Goal: Task Accomplishment & Management: Use online tool/utility

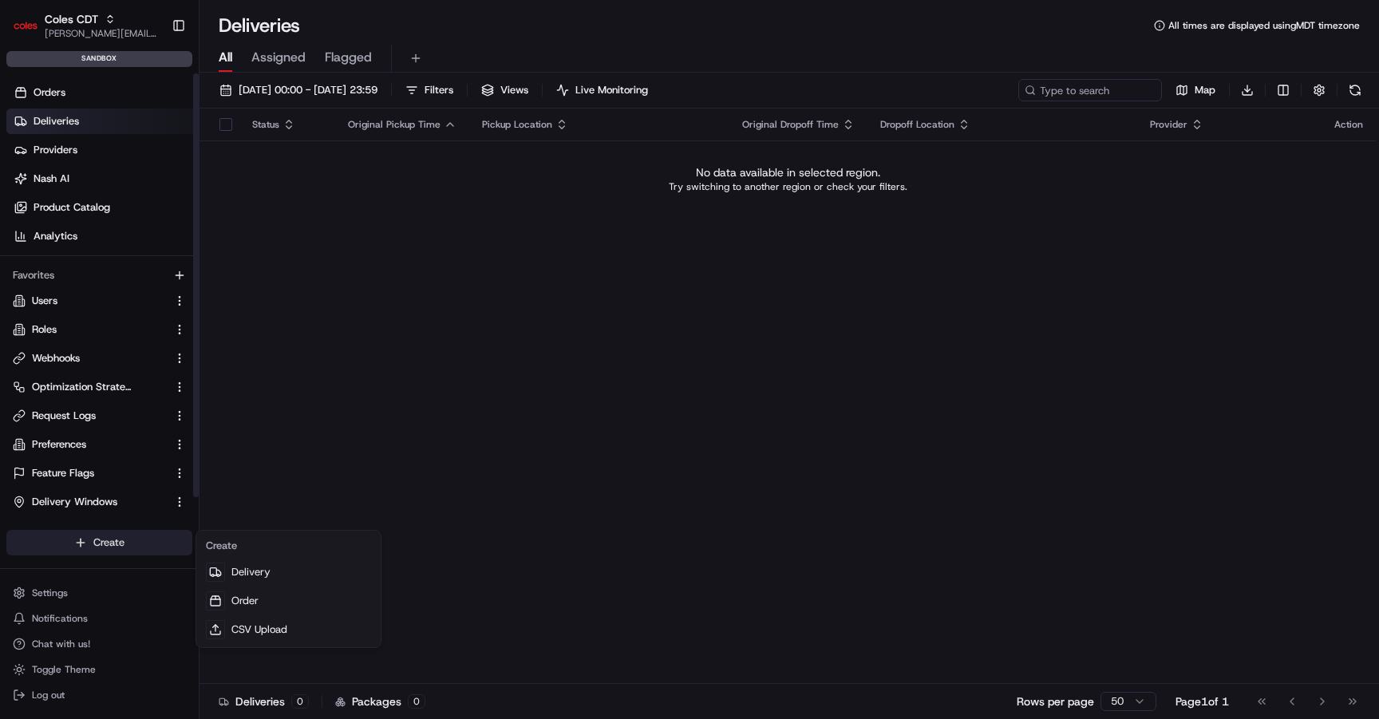
click at [118, 544] on html "Coles CDT john@usenash.com Toggle Sidebar sandbox Orders Deliveries Providers N…" at bounding box center [689, 359] width 1379 height 719
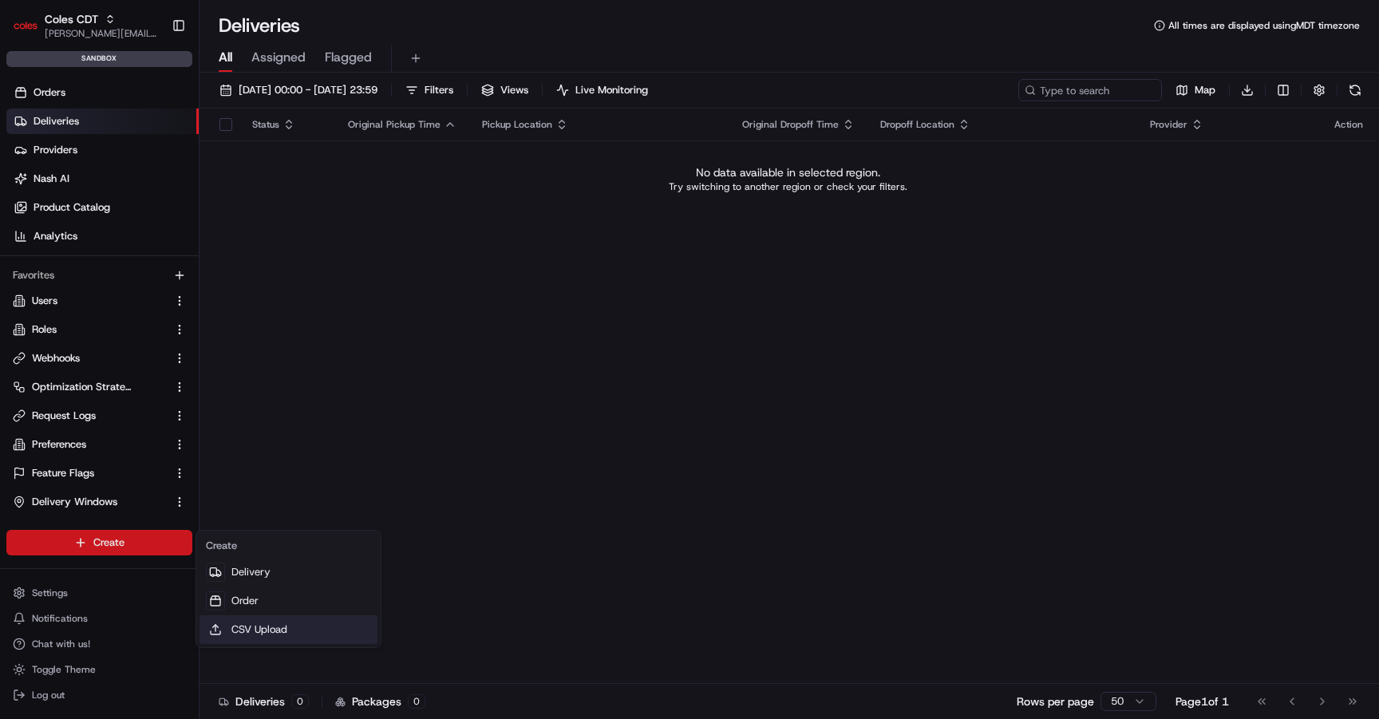
click at [271, 629] on link "CSV Upload" at bounding box center [288, 629] width 178 height 29
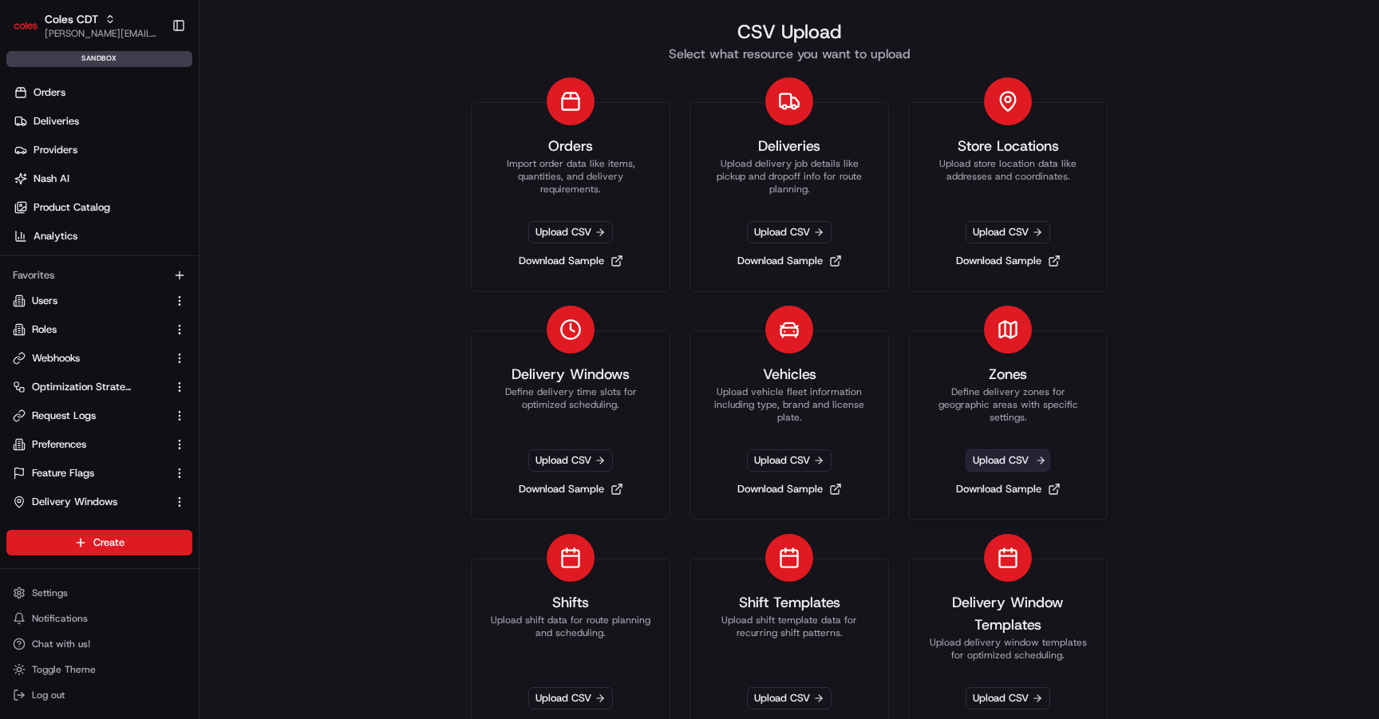
click at [1011, 460] on span "Upload CSV" at bounding box center [1007, 460] width 85 height 22
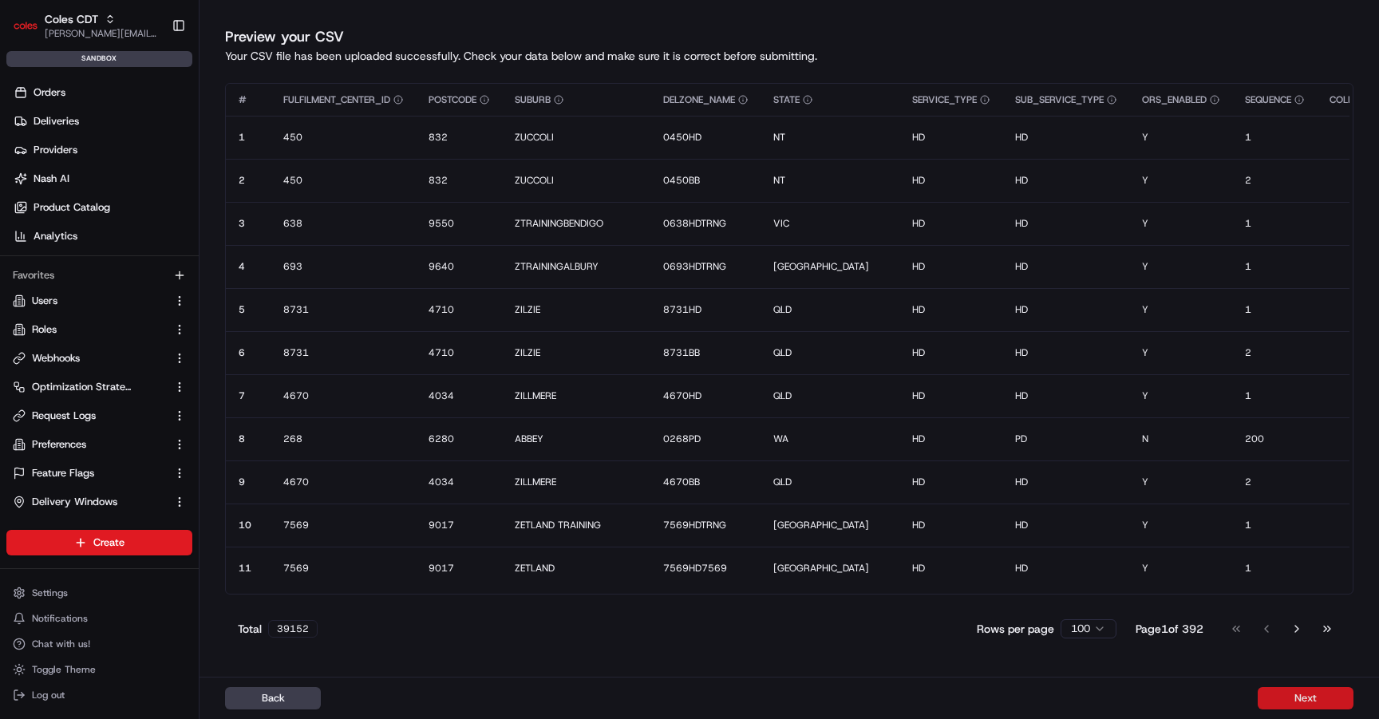
click at [1313, 697] on button "Next" at bounding box center [1305, 698] width 96 height 22
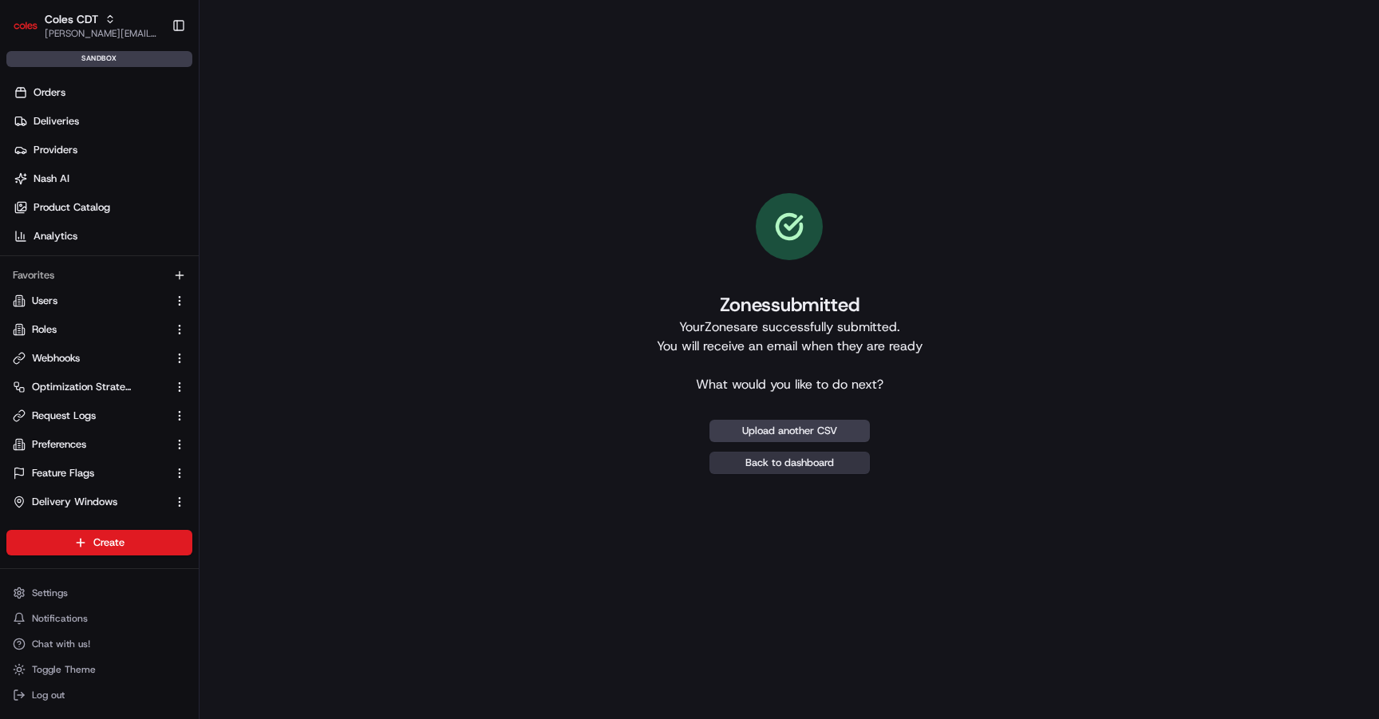
click at [835, 467] on link "Back to dashboard" at bounding box center [789, 463] width 160 height 22
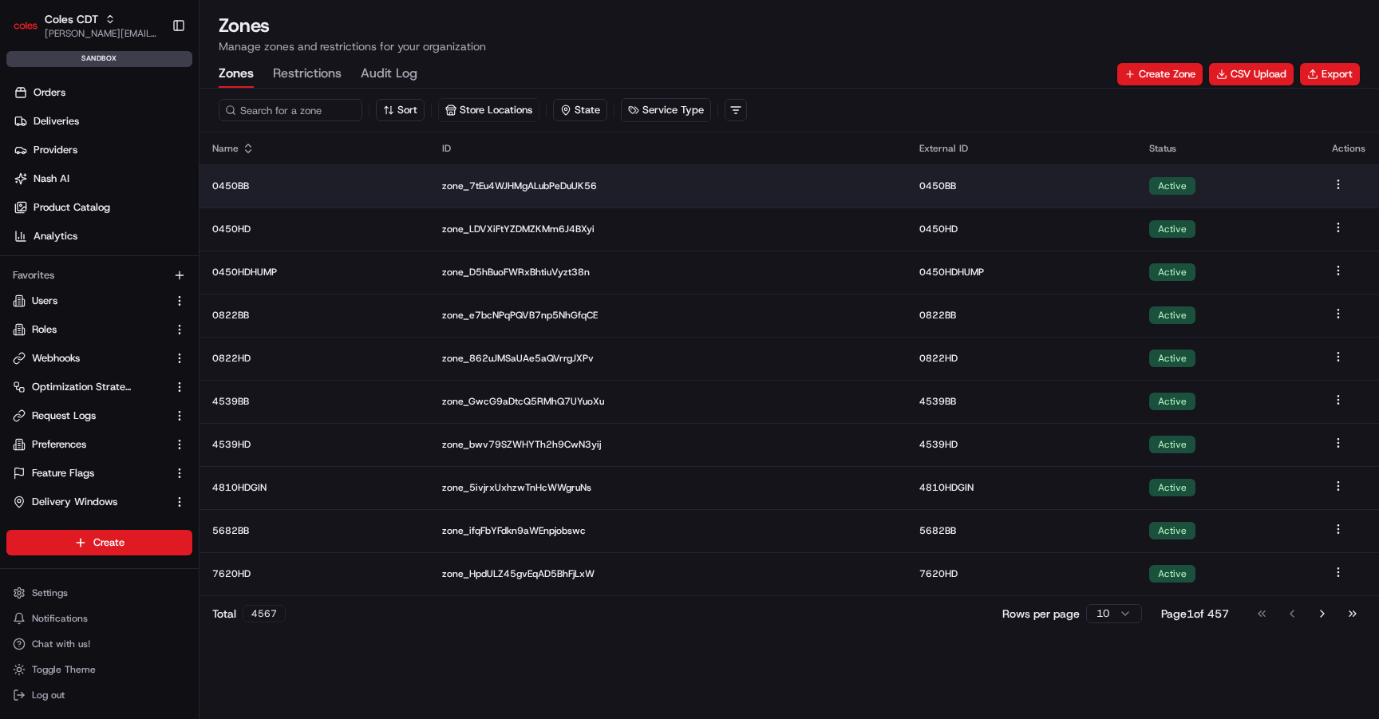
click at [943, 188] on p "0450BB" at bounding box center [1021, 186] width 204 height 13
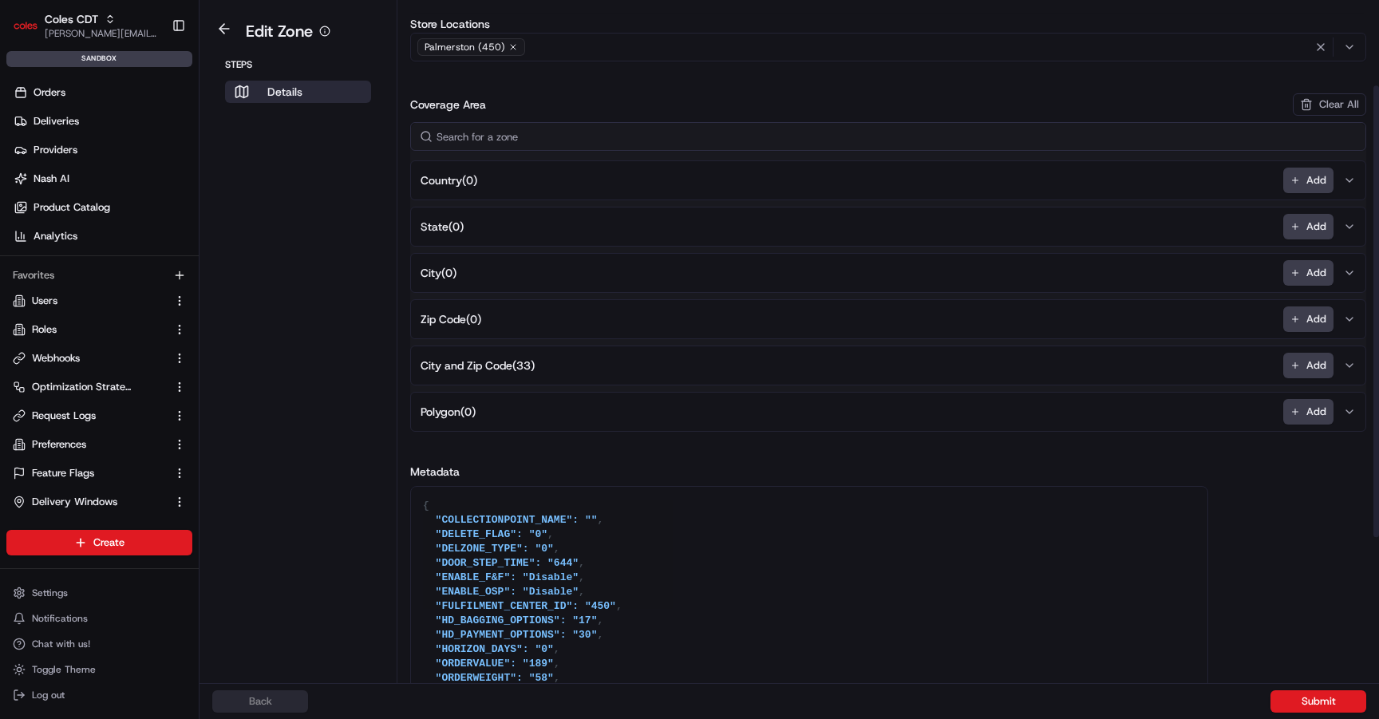
scroll to position [127, 0]
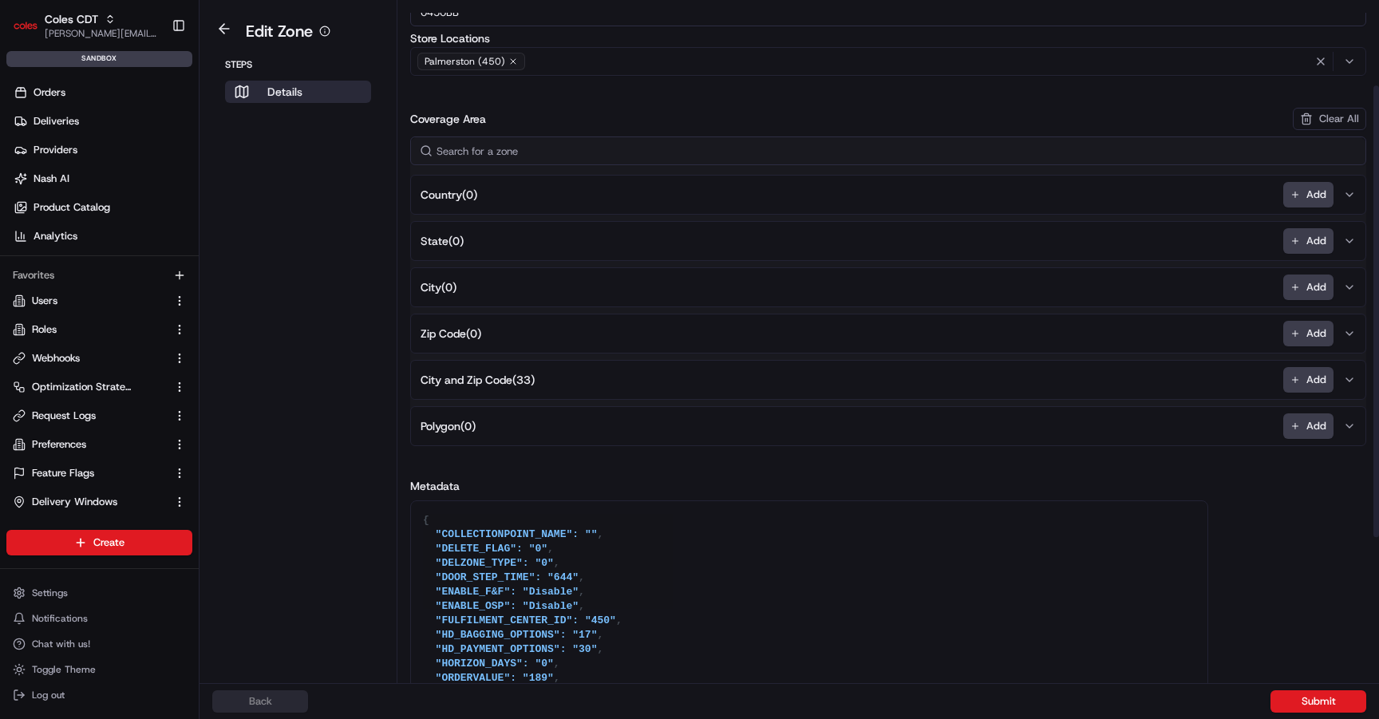
click at [531, 392] on button "City and Zip Code ( 33 ) Add" at bounding box center [888, 380] width 948 height 38
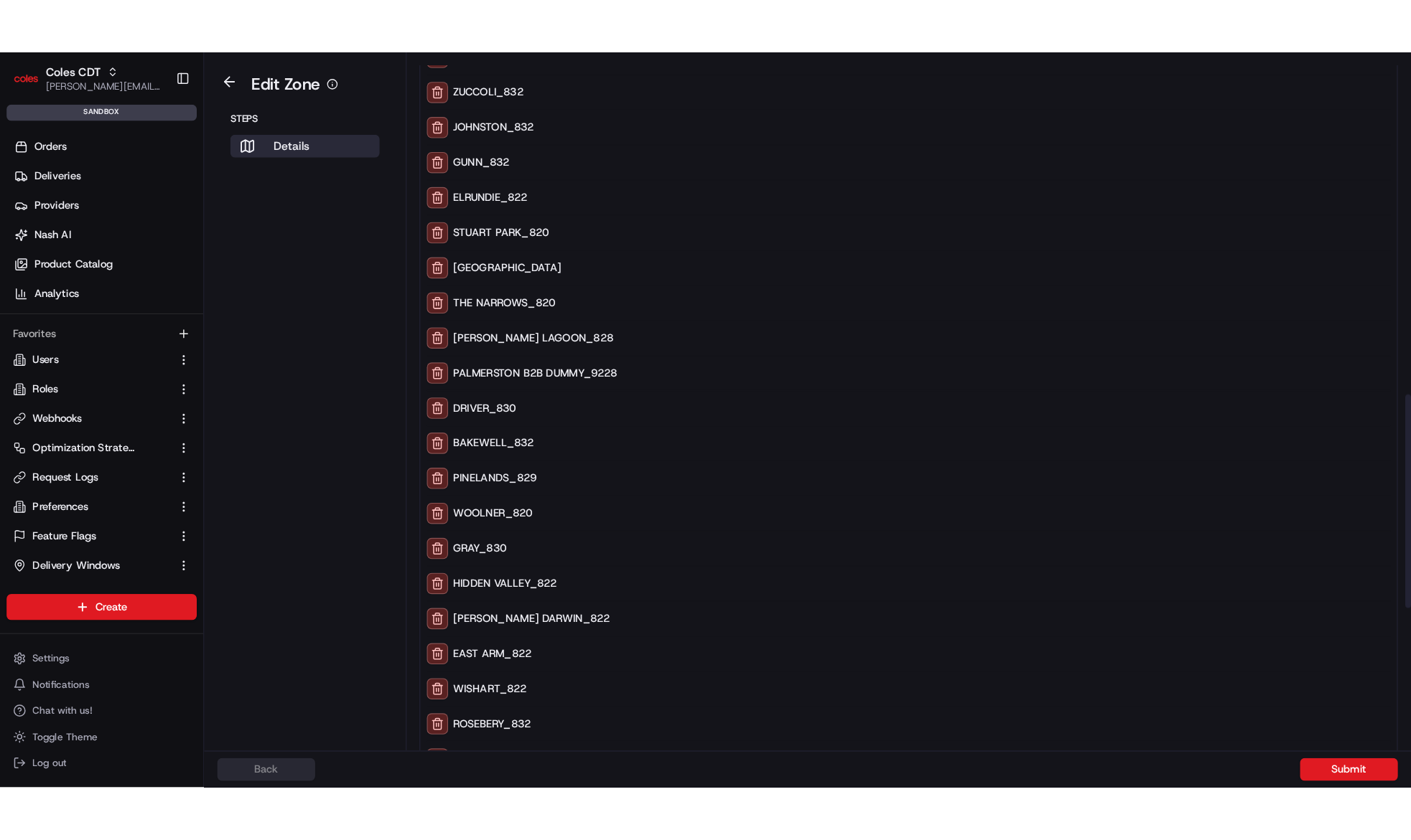
scroll to position [966, 0]
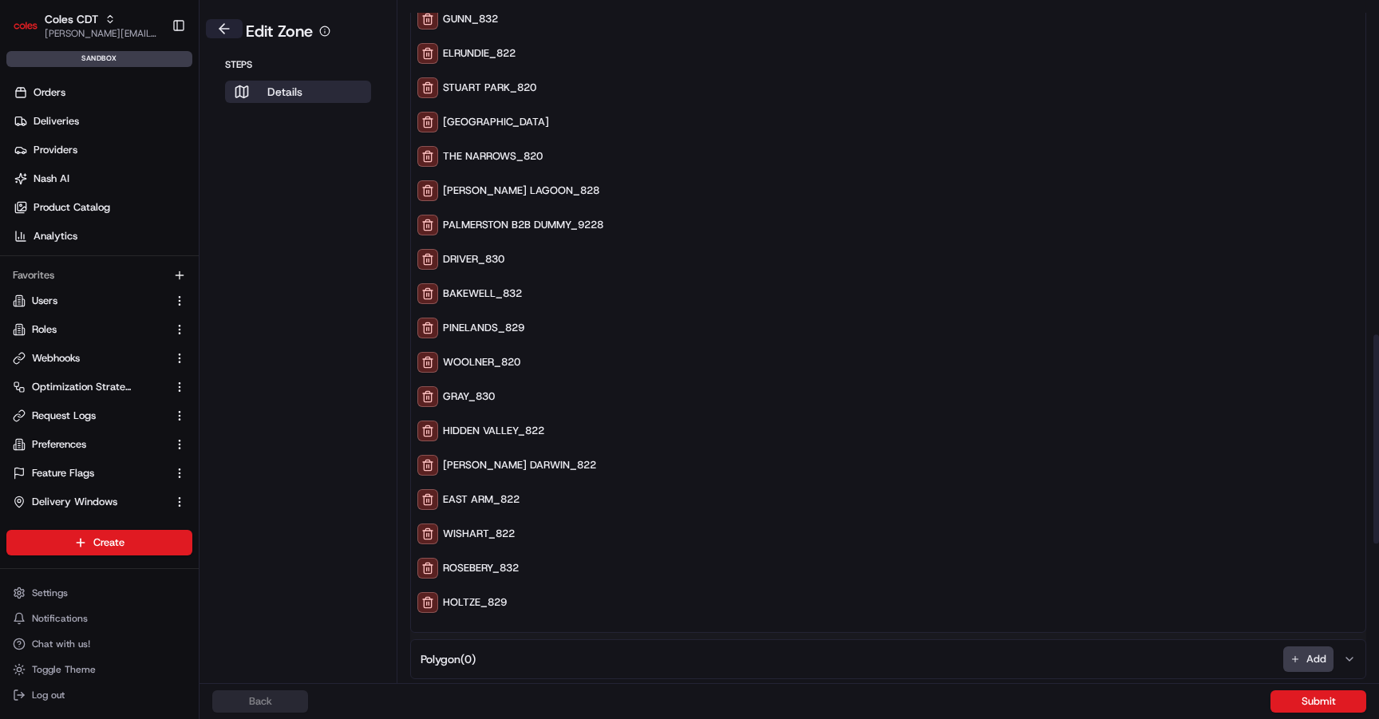
click at [231, 31] on button at bounding box center [224, 28] width 37 height 19
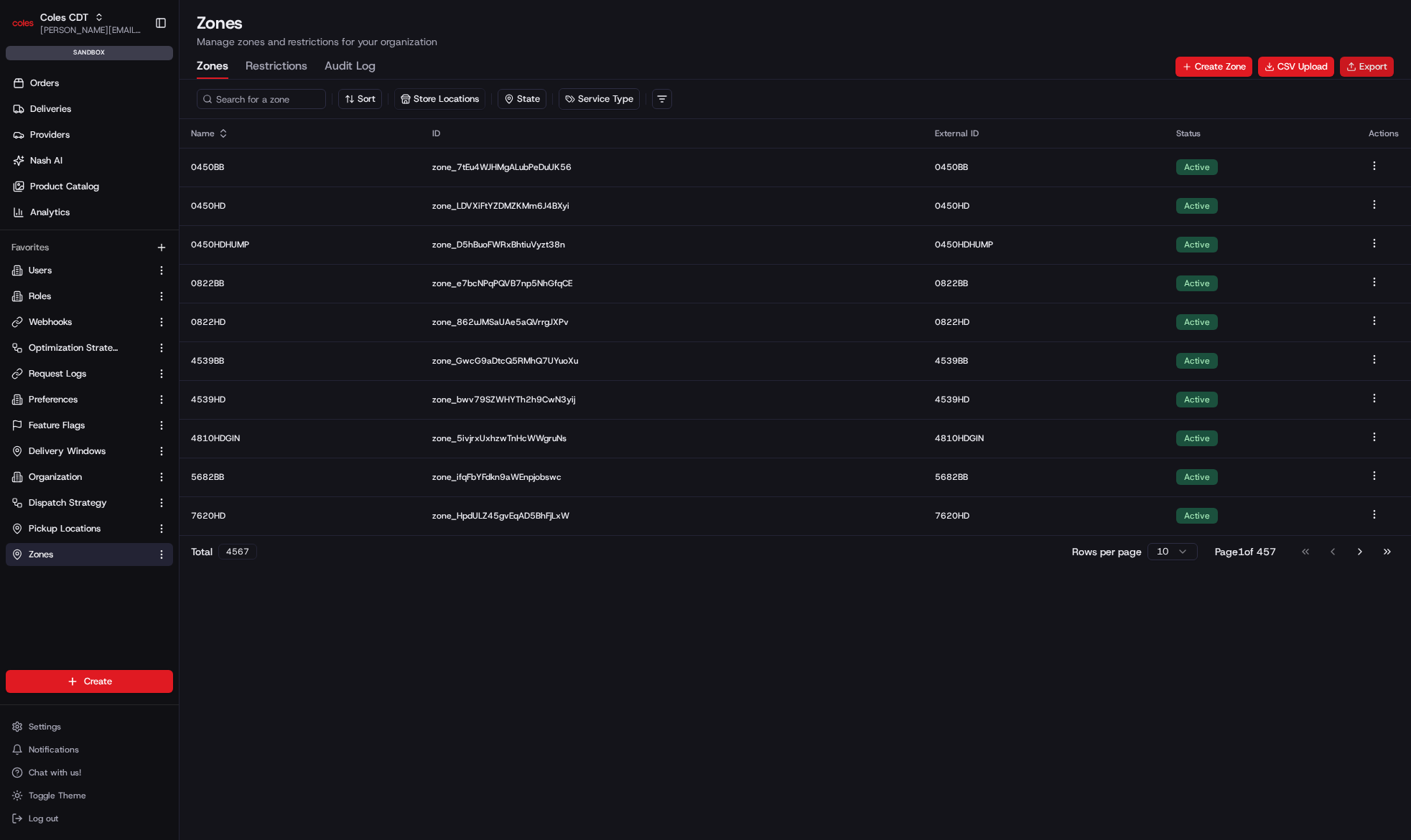
click at [1367, 69] on button "Export" at bounding box center [1367, 67] width 54 height 20
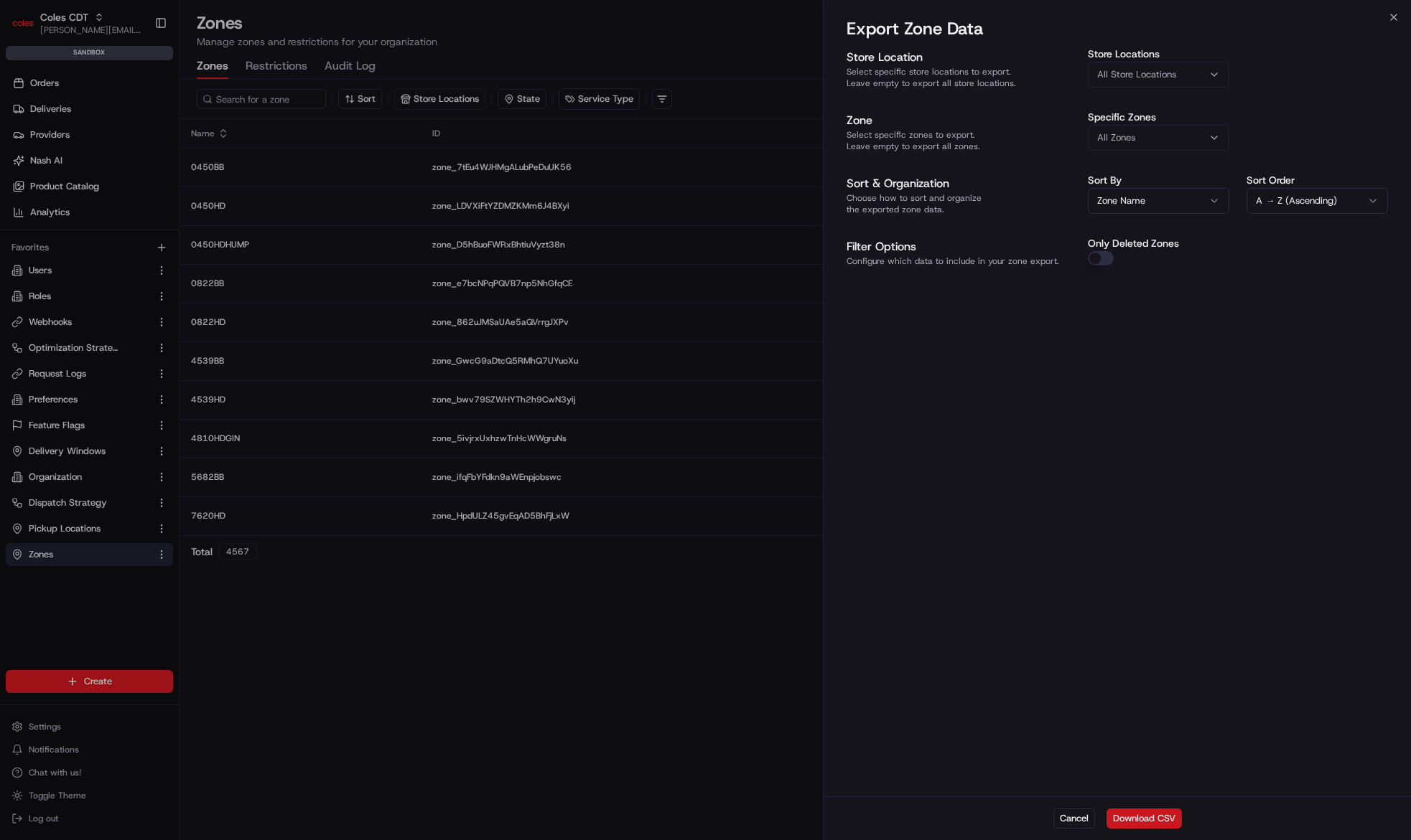
click at [1134, 818] on button "Download CSV" at bounding box center [1145, 818] width 76 height 20
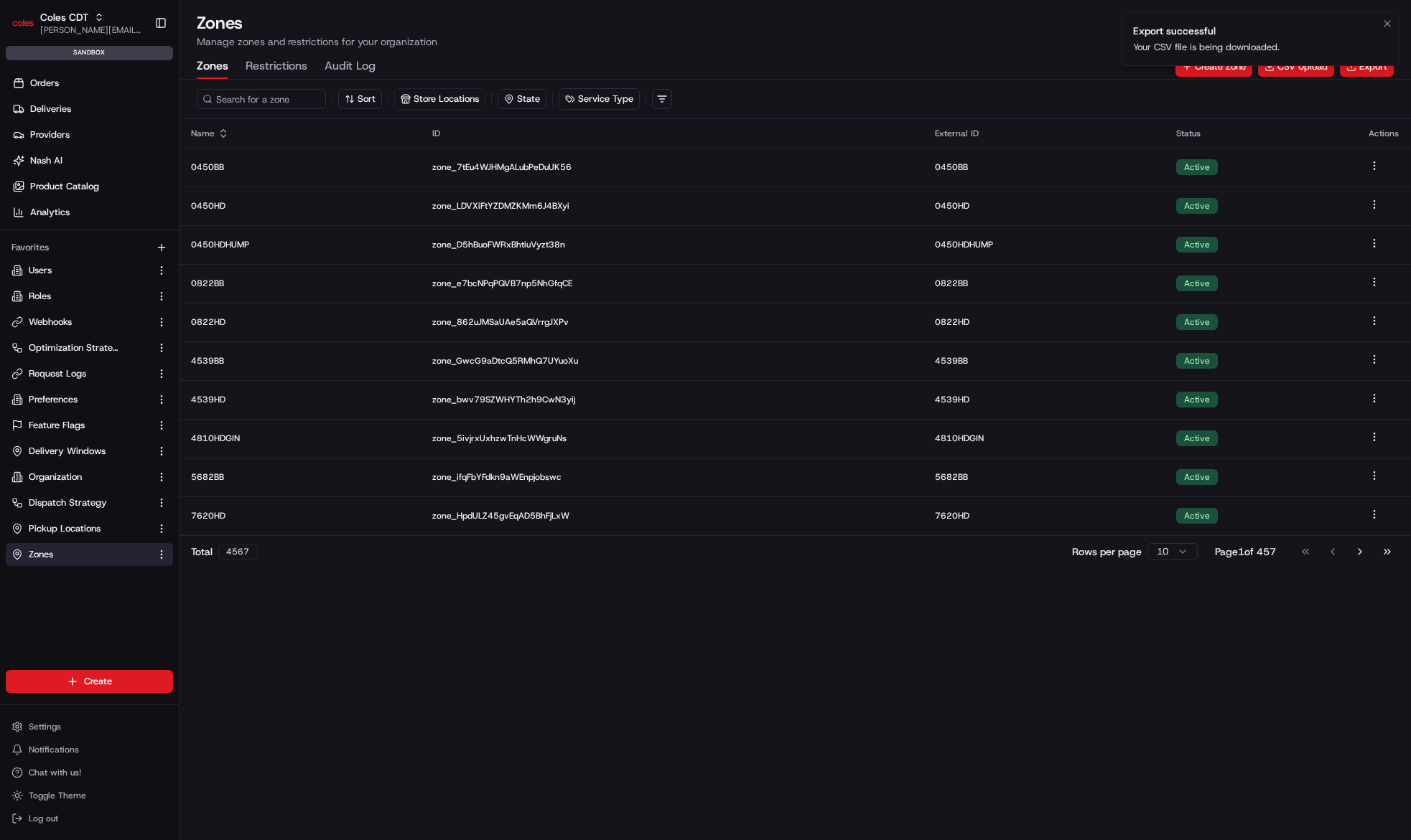
click at [1344, 42] on li "Export successful Your CSV file is being downloaded." at bounding box center [1261, 39] width 279 height 55
click at [1355, 84] on div "Sort Store Locations State Service Type" at bounding box center [795, 100] width 1231 height 40
click at [1391, 22] on icon "Notifications (F8)" at bounding box center [1387, 23] width 12 height 12
click at [1362, 66] on button "Export" at bounding box center [1367, 67] width 54 height 20
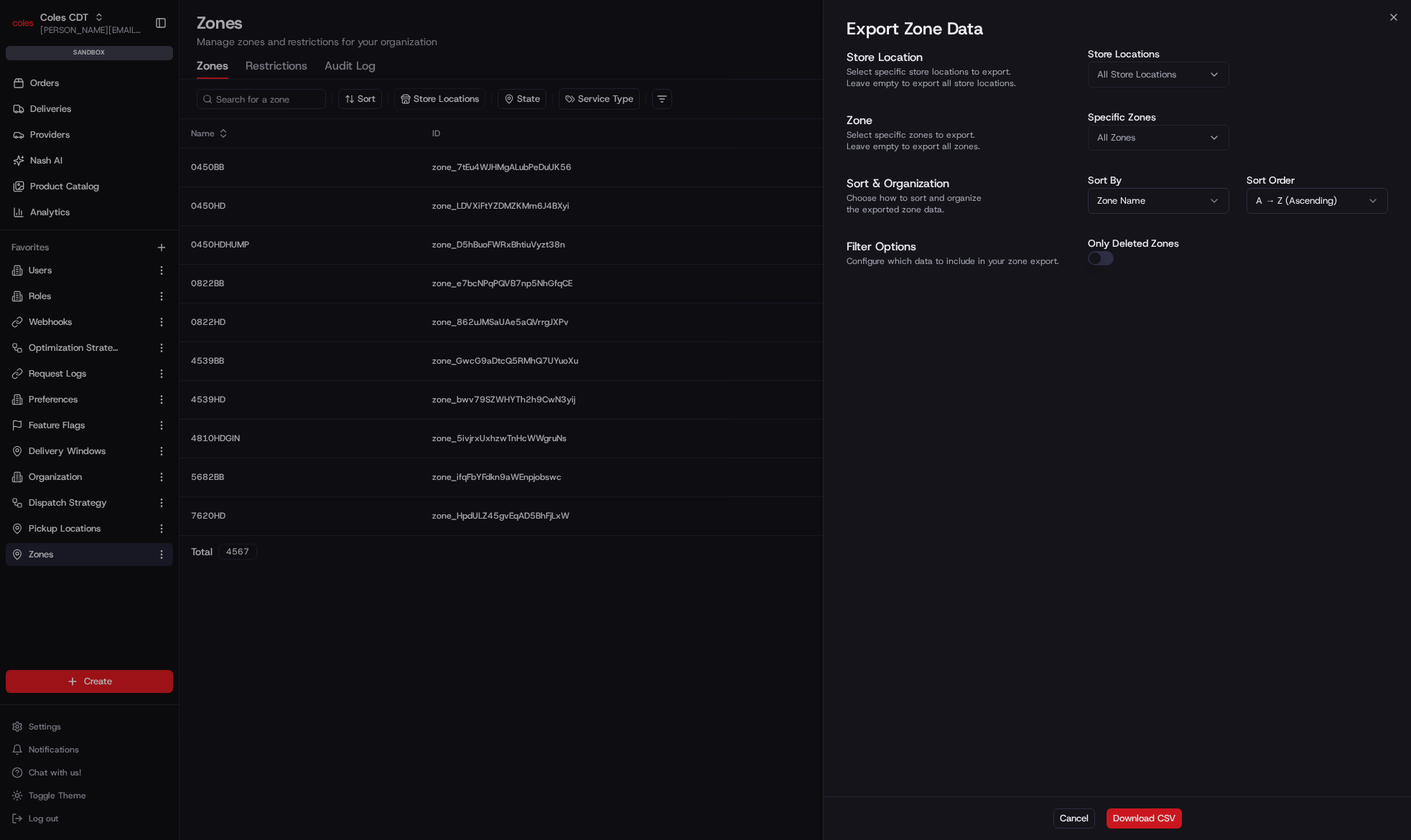
click at [1131, 813] on button "Download CSV" at bounding box center [1145, 818] width 76 height 20
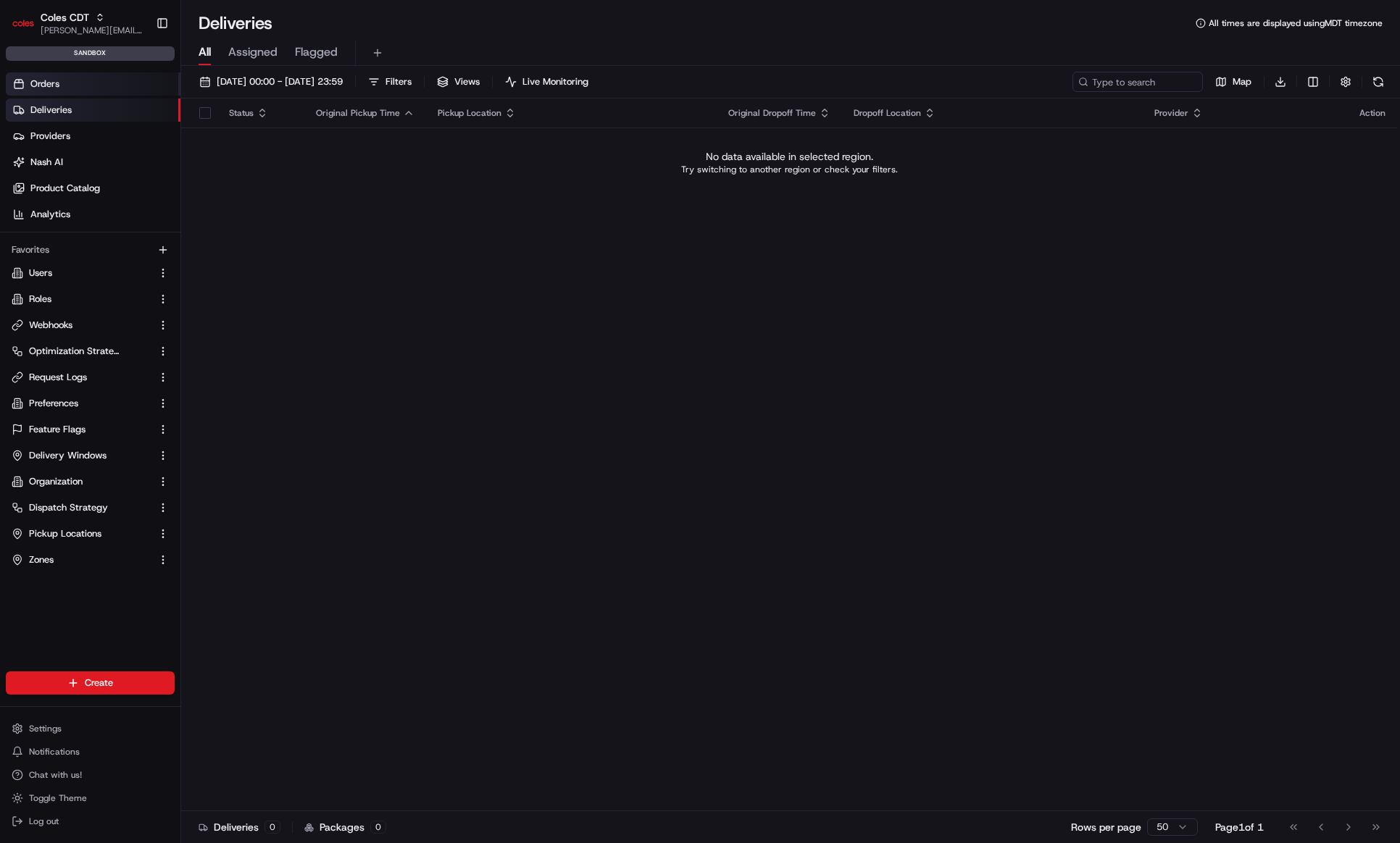
click at [88, 86] on link "Orders" at bounding box center [93, 84] width 174 height 24
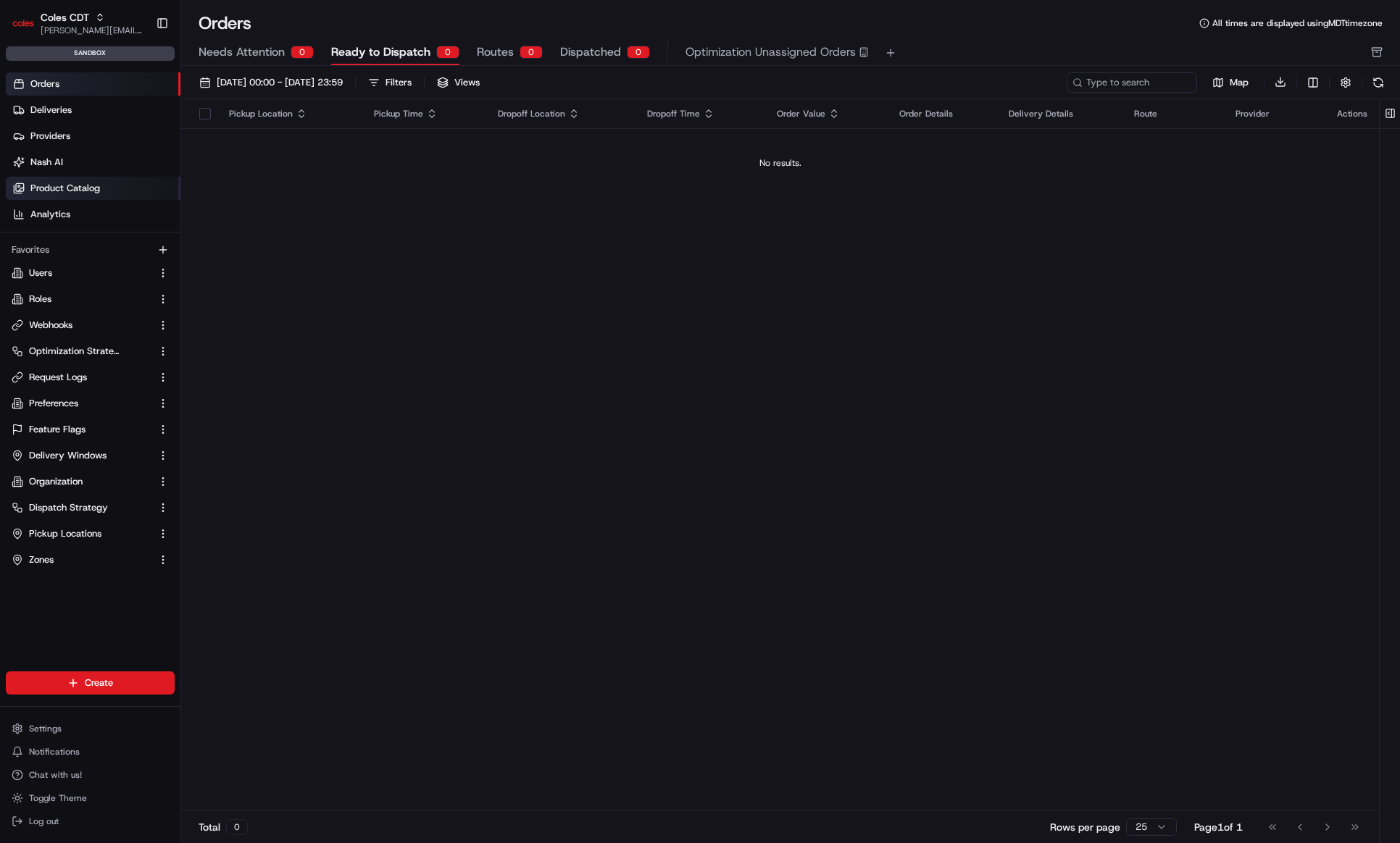
click at [79, 187] on span "Product Catalog" at bounding box center [65, 188] width 70 height 13
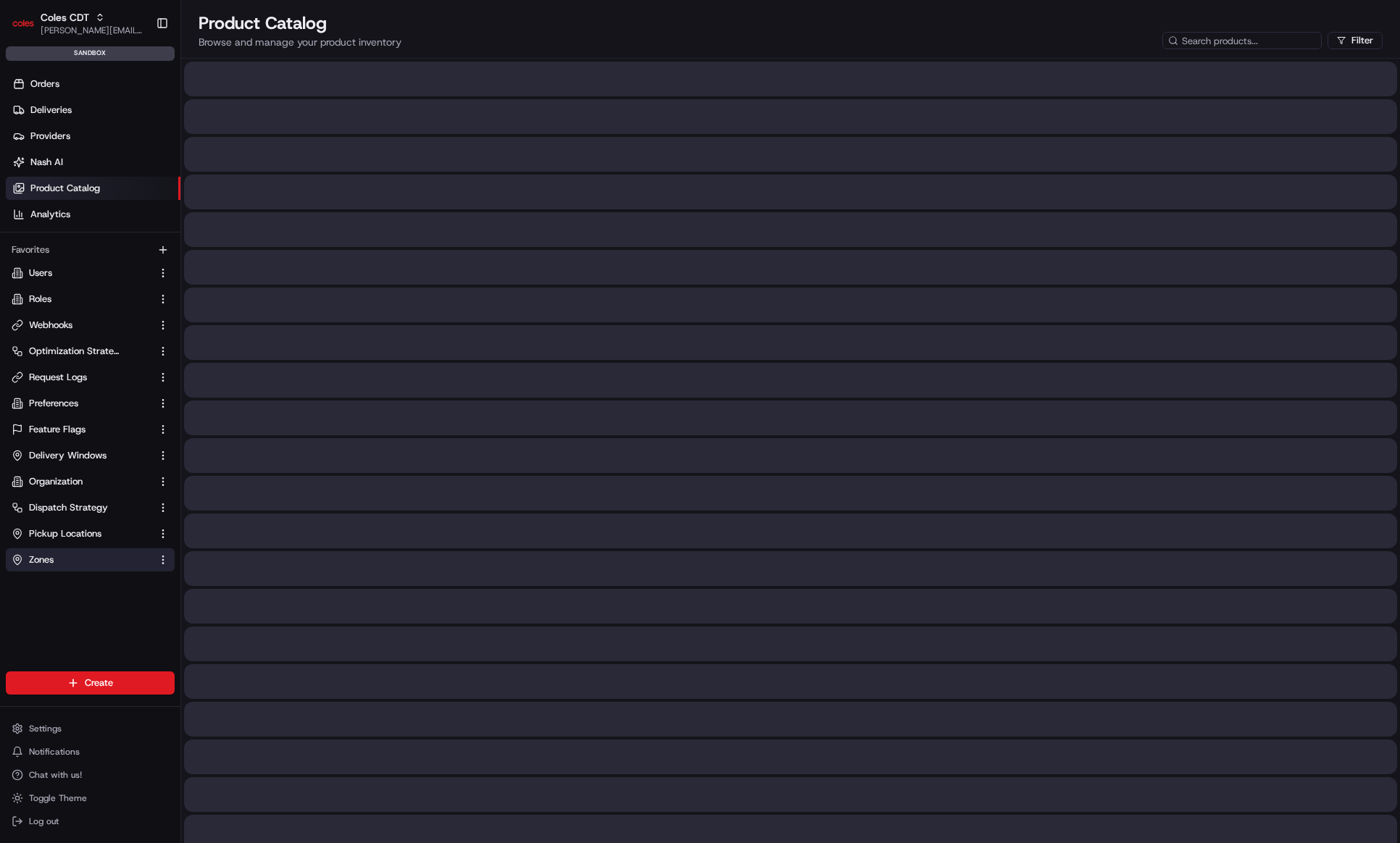
click at [89, 562] on link "Zones" at bounding box center [82, 560] width 140 height 13
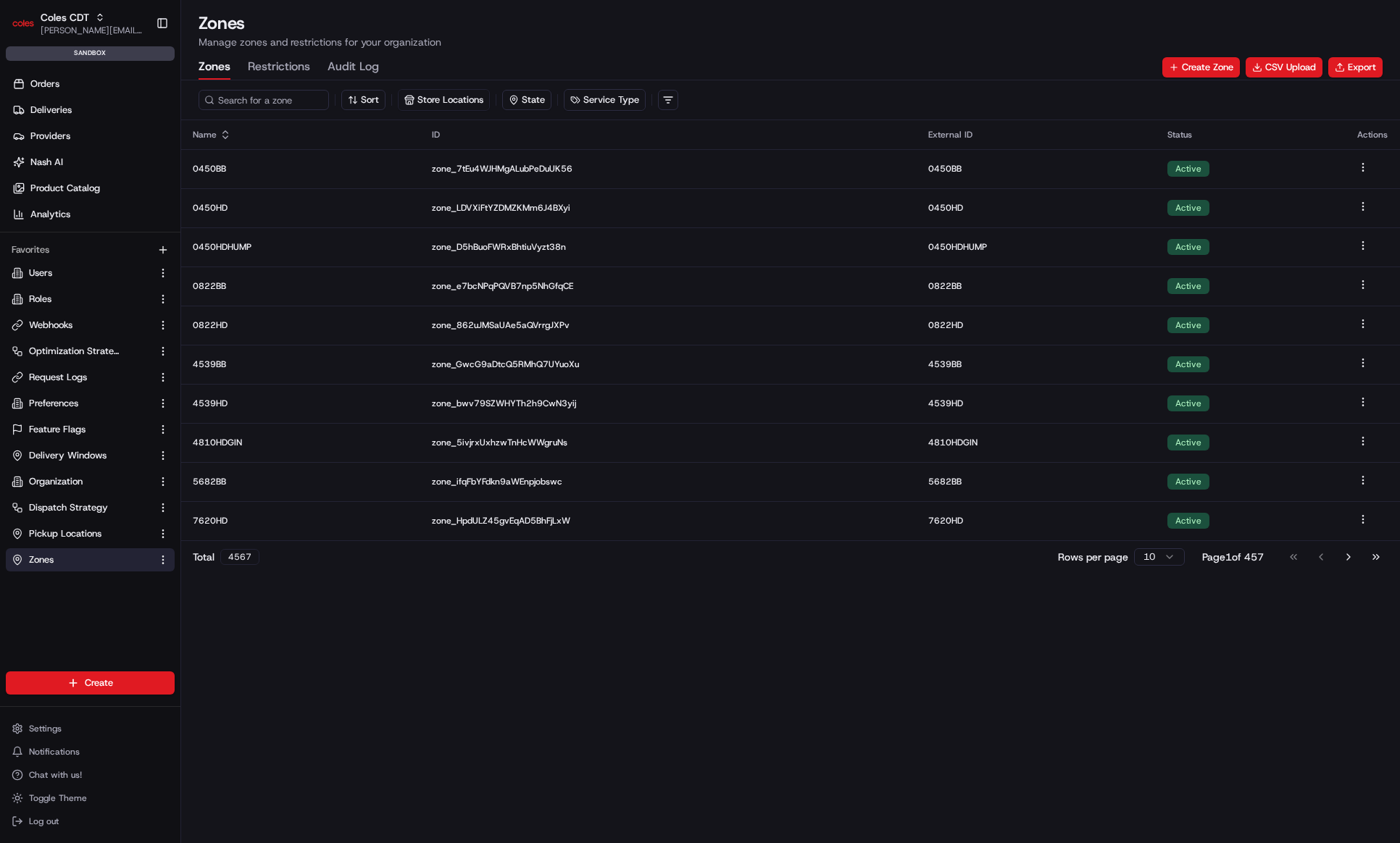
click at [498, 65] on div "Zones Restrictions Audit Log Create Zone CSV Upload Export" at bounding box center [791, 67] width 1184 height 25
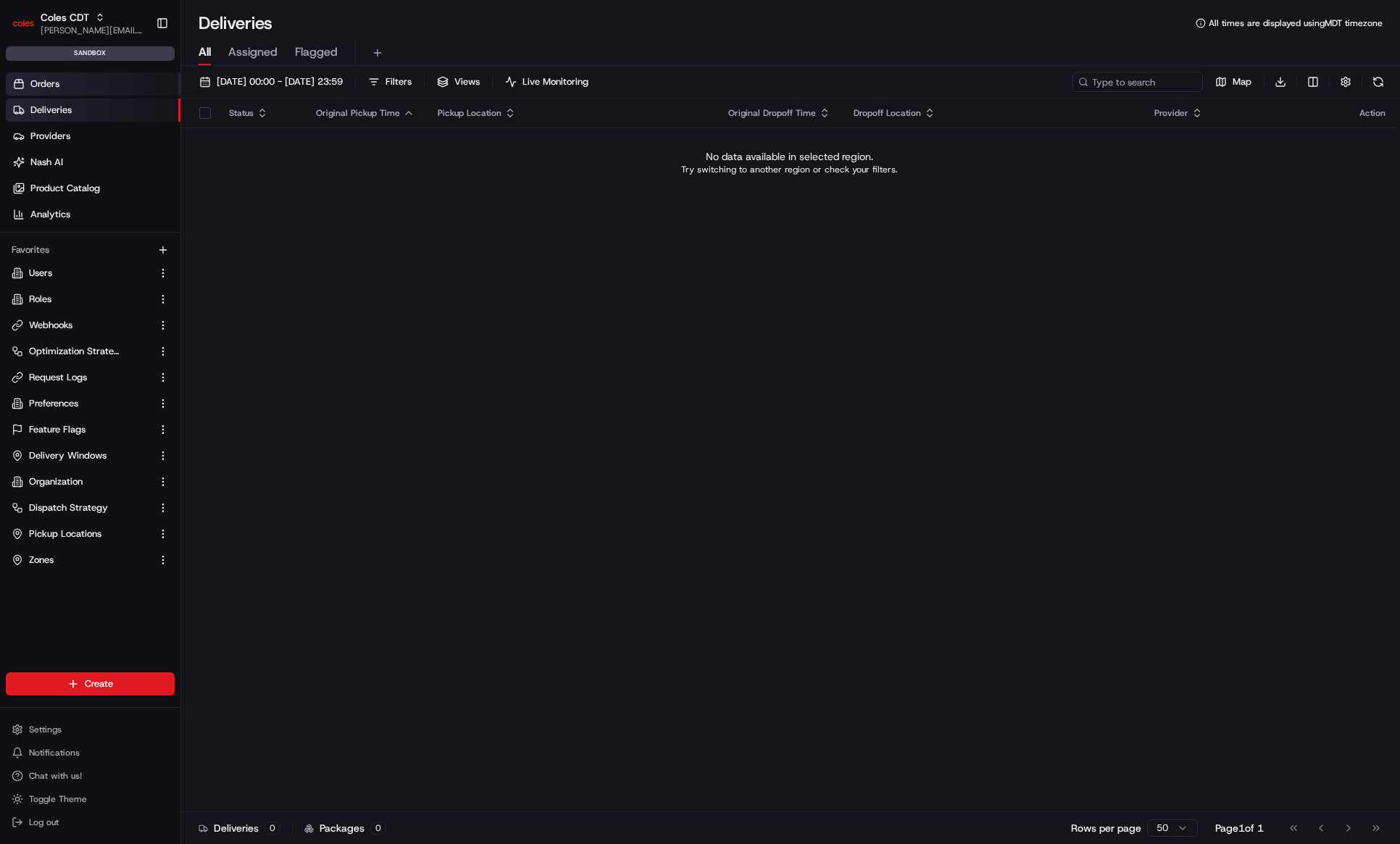
click at [81, 88] on link "Orders" at bounding box center [93, 84] width 174 height 24
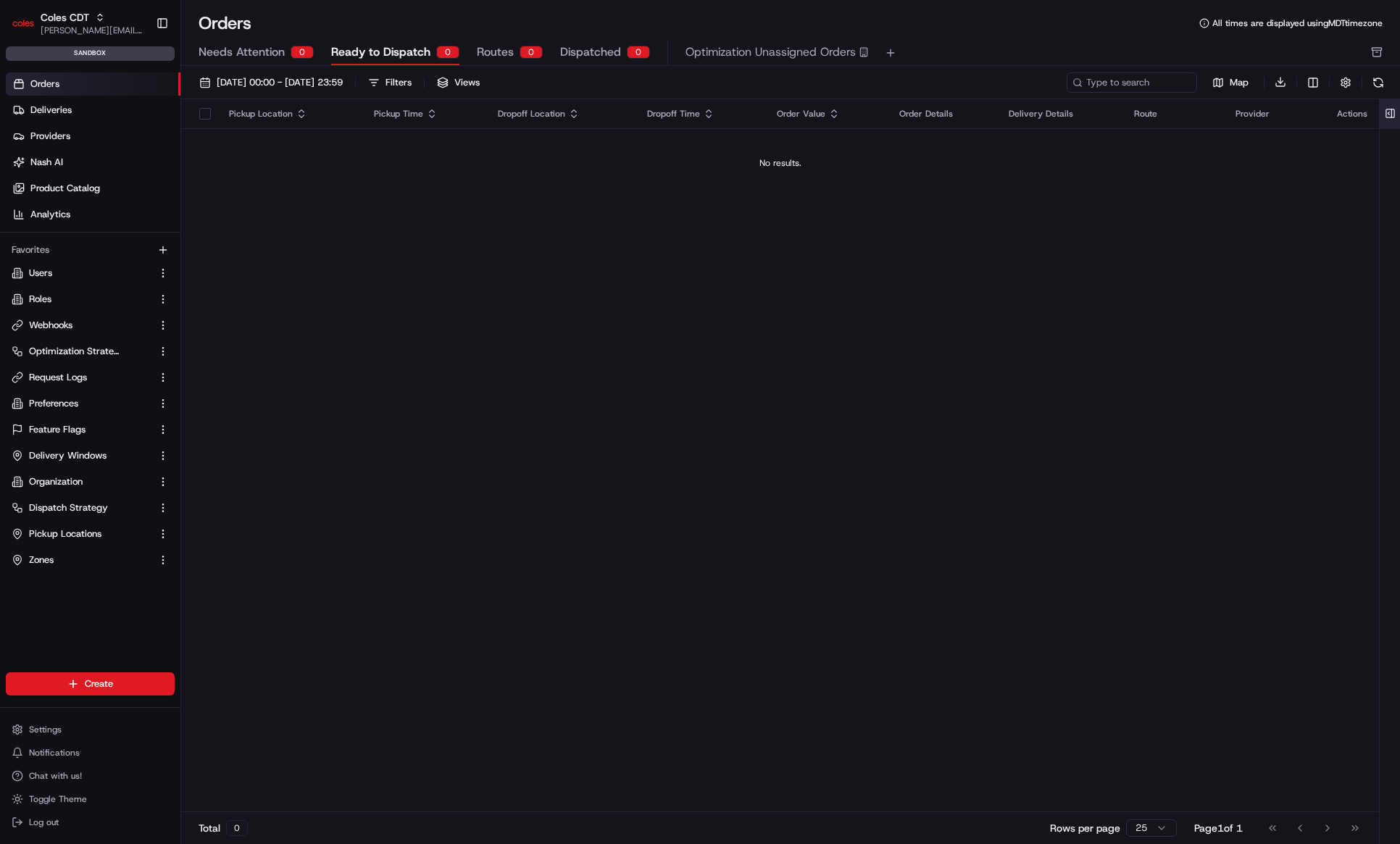
click at [1382, 113] on button at bounding box center [1390, 113] width 24 height 29
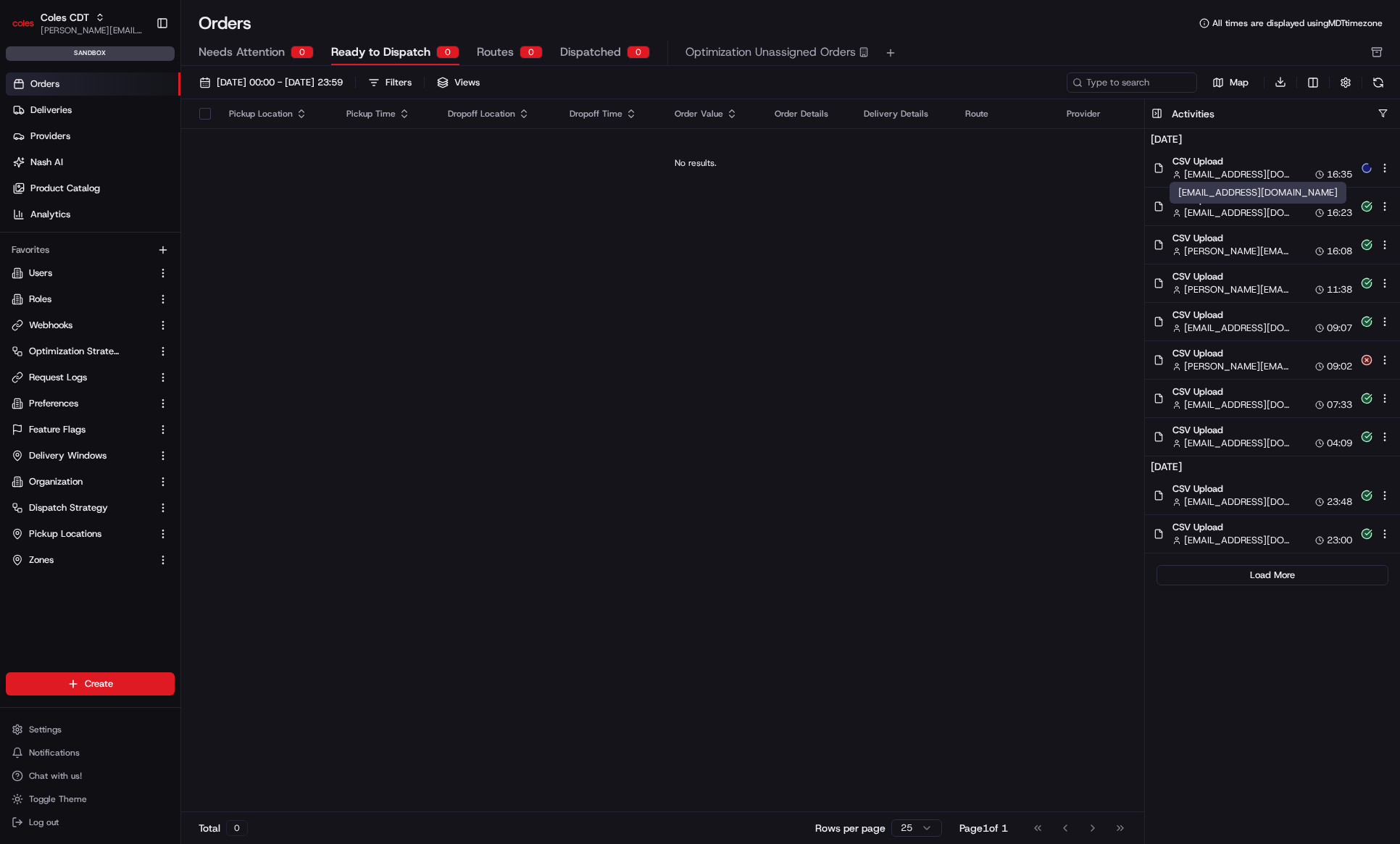
click at [1256, 206] on span "[EMAIL_ADDRESS][DOMAIN_NAME]" at bounding box center [1237, 212] width 105 height 13
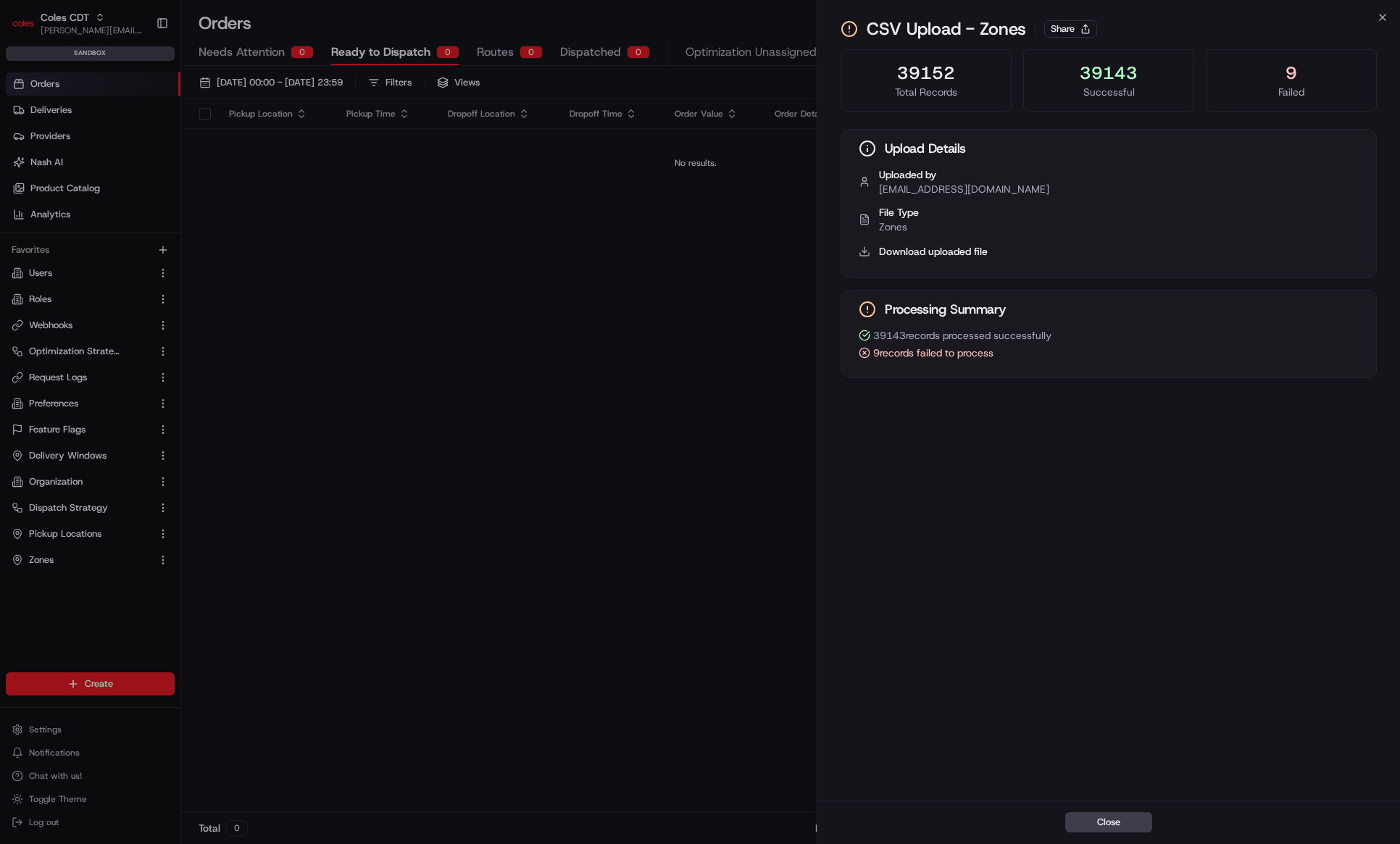
drag, startPoint x: 897, startPoint y: 354, endPoint x: 1012, endPoint y: 355, distance: 115.0
click at [1012, 355] on div "9 records failed to process" at bounding box center [1109, 353] width 500 height 15
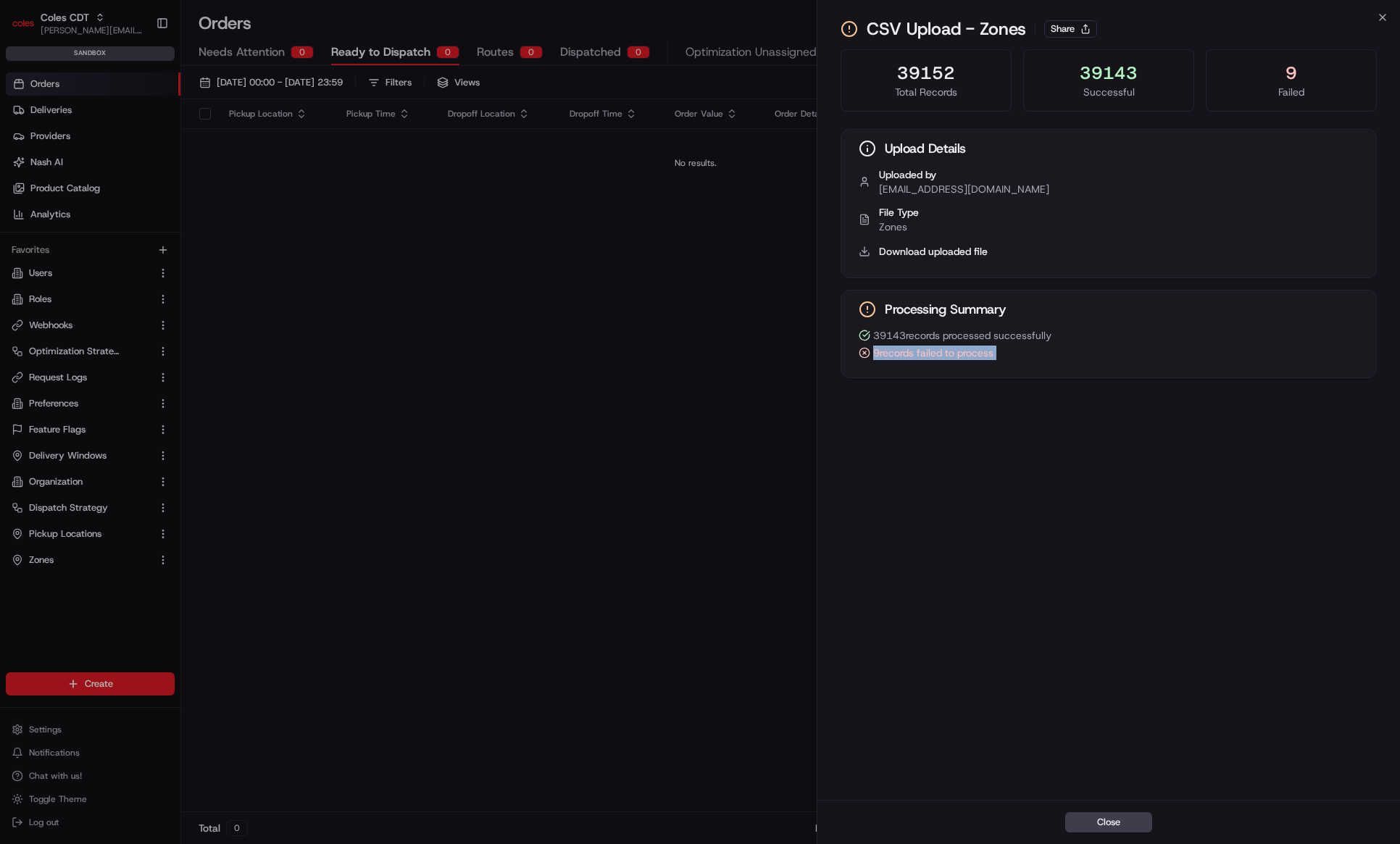
click at [1012, 355] on div "9 records failed to process" at bounding box center [1109, 353] width 500 height 15
click at [1091, 35] on button "Share" at bounding box center [1070, 28] width 53 height 17
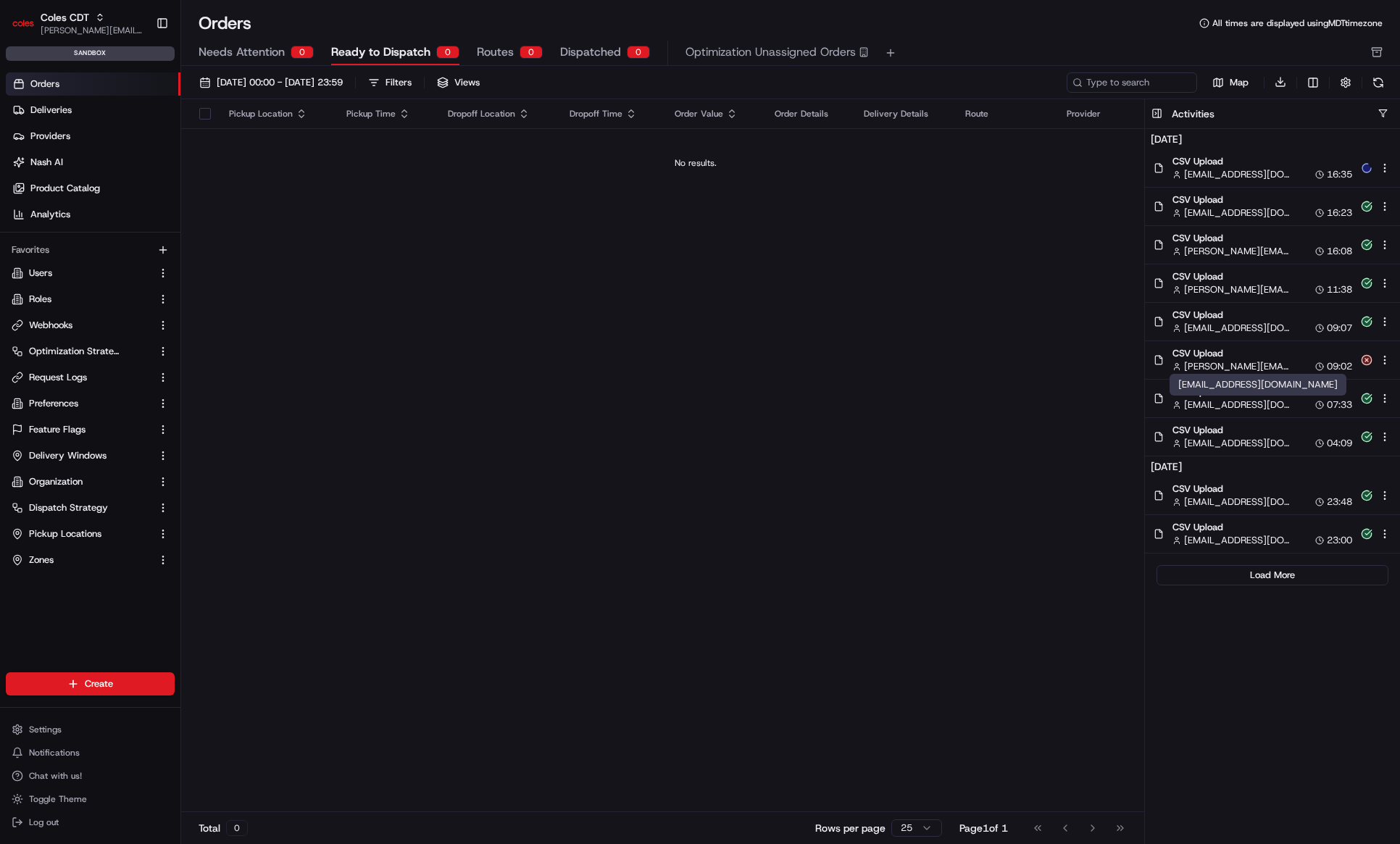
click at [738, 399] on div "Pickup Location Pickup Time Dropoff Location Dropoff Time Order Value Order Det…" at bounding box center [695, 456] width 1029 height 713
click at [1381, 171] on html "Coles CDT [PERSON_NAME][EMAIL_ADDRESS][DOMAIN_NAME] Toggle Sidebar sandbox Orde…" at bounding box center [699, 422] width 1398 height 844
click at [1199, 178] on html "Coles CDT [PERSON_NAME][EMAIL_ADDRESS][DOMAIN_NAME] Toggle Sidebar sandbox Orde…" at bounding box center [699, 422] width 1398 height 844
click at [1202, 208] on span "[EMAIL_ADDRESS][DOMAIN_NAME]" at bounding box center [1235, 212] width 105 height 13
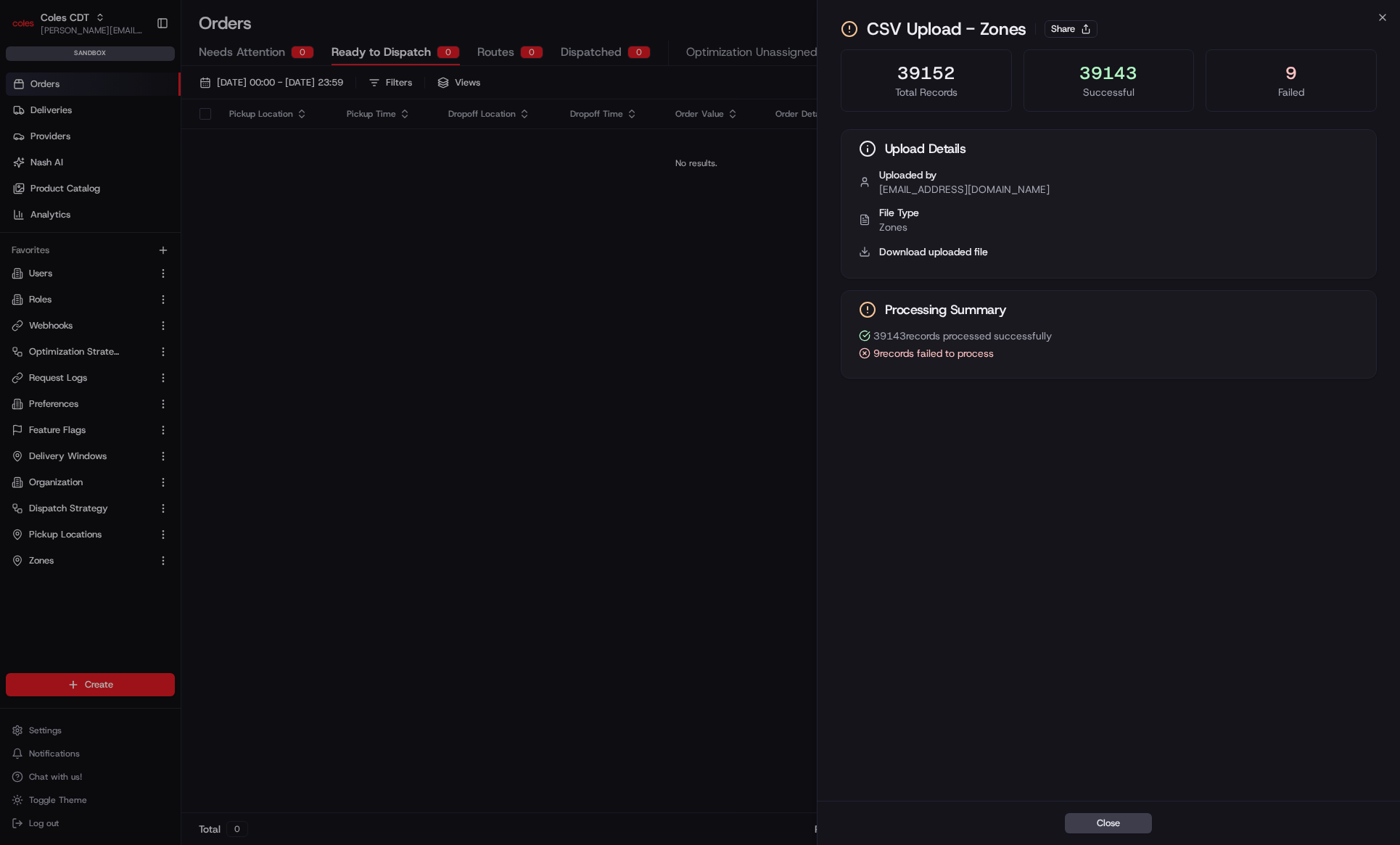
drag, startPoint x: 1036, startPoint y: 260, endPoint x: 636, endPoint y: 259, distance: 400.0
click at [636, 259] on body "Coles CDT [PERSON_NAME][EMAIL_ADDRESS][DOMAIN_NAME] Toggle Sidebar sandbox Orde…" at bounding box center [700, 422] width 1400 height 845
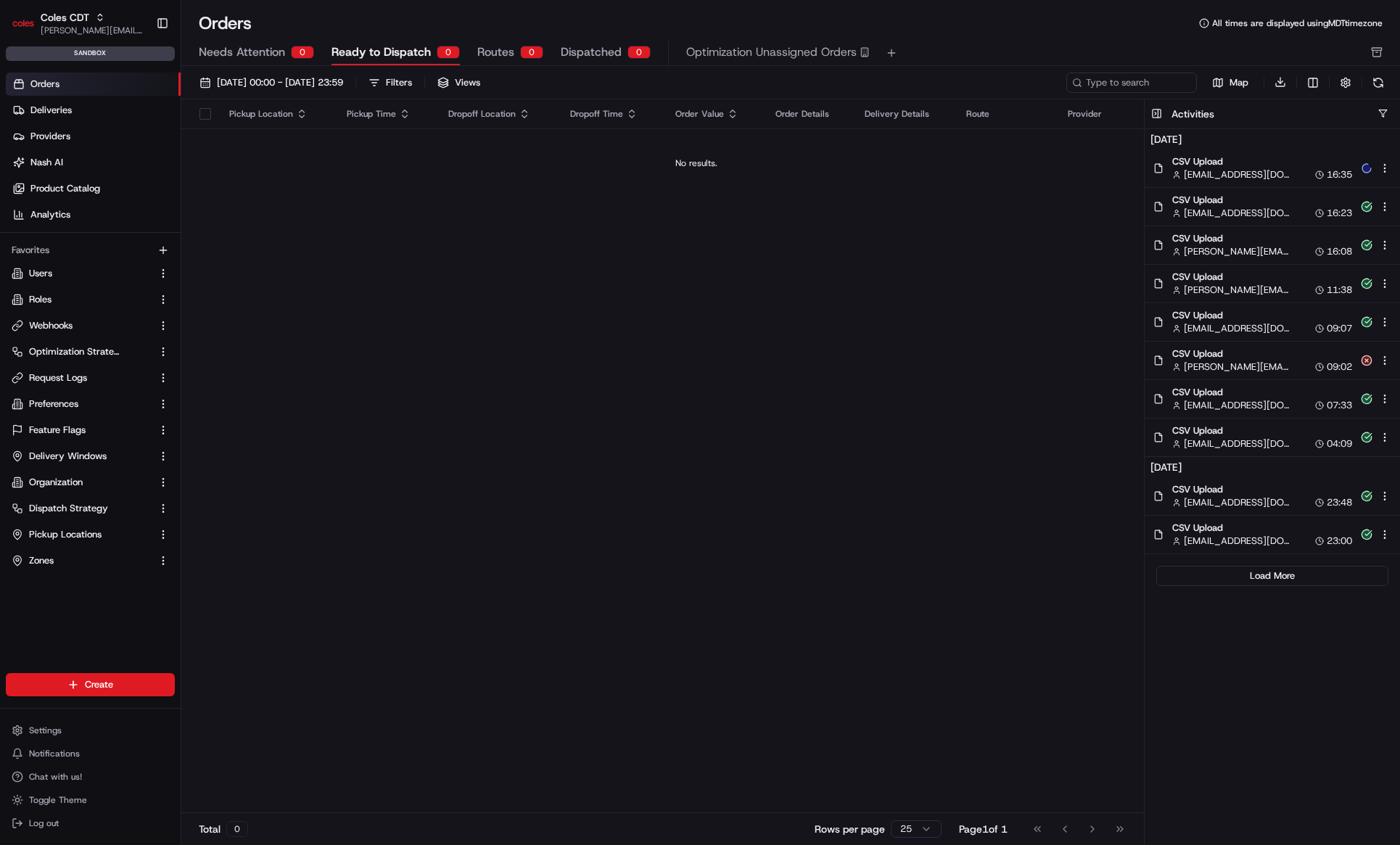
click at [1215, 163] on span "CSV Upload" at bounding box center [1262, 162] width 180 height 13
click at [1225, 155] on span "CSV Upload" at bounding box center [1262, 162] width 180 height 13
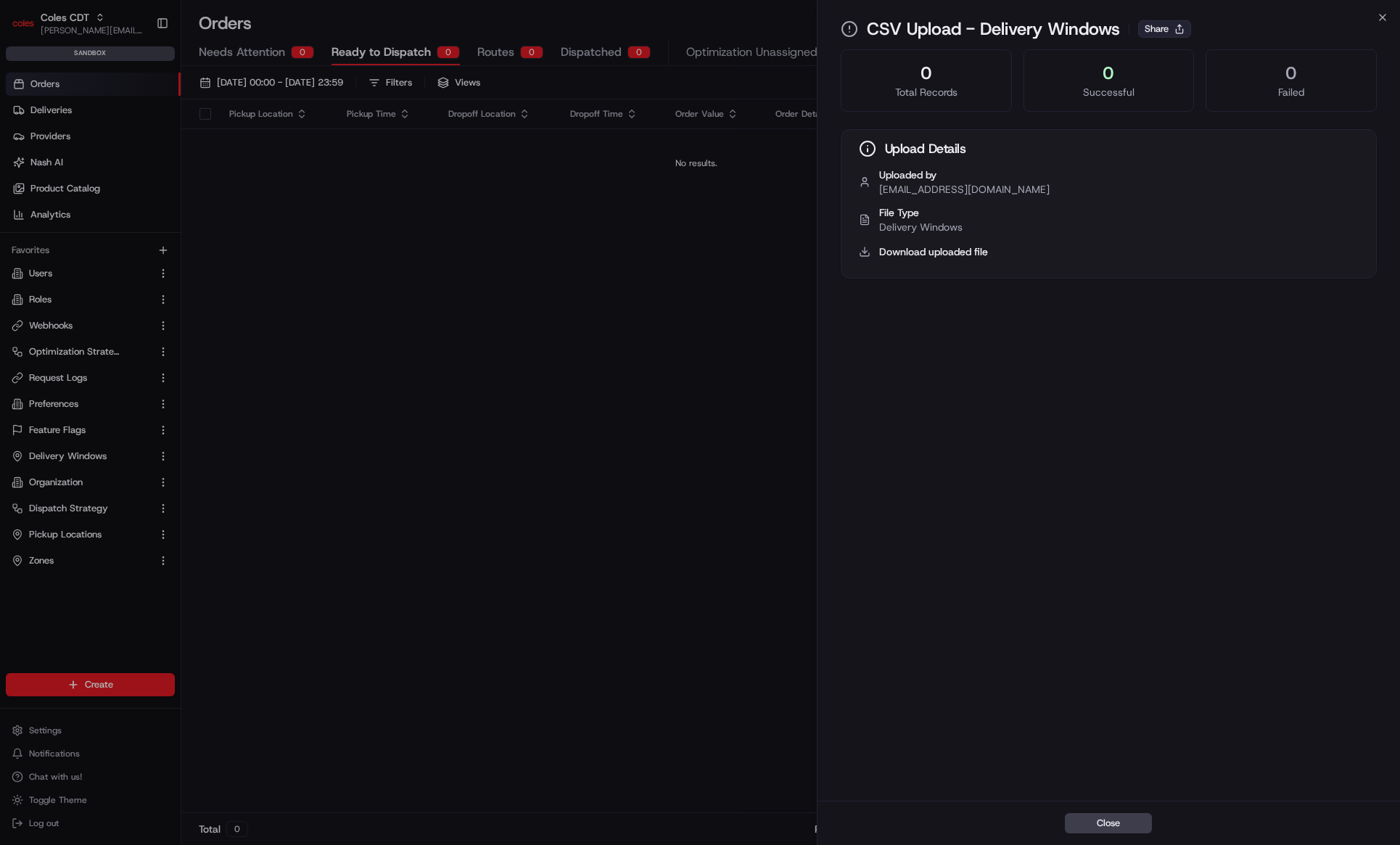
click at [1168, 24] on button "Share" at bounding box center [1165, 28] width 53 height 17
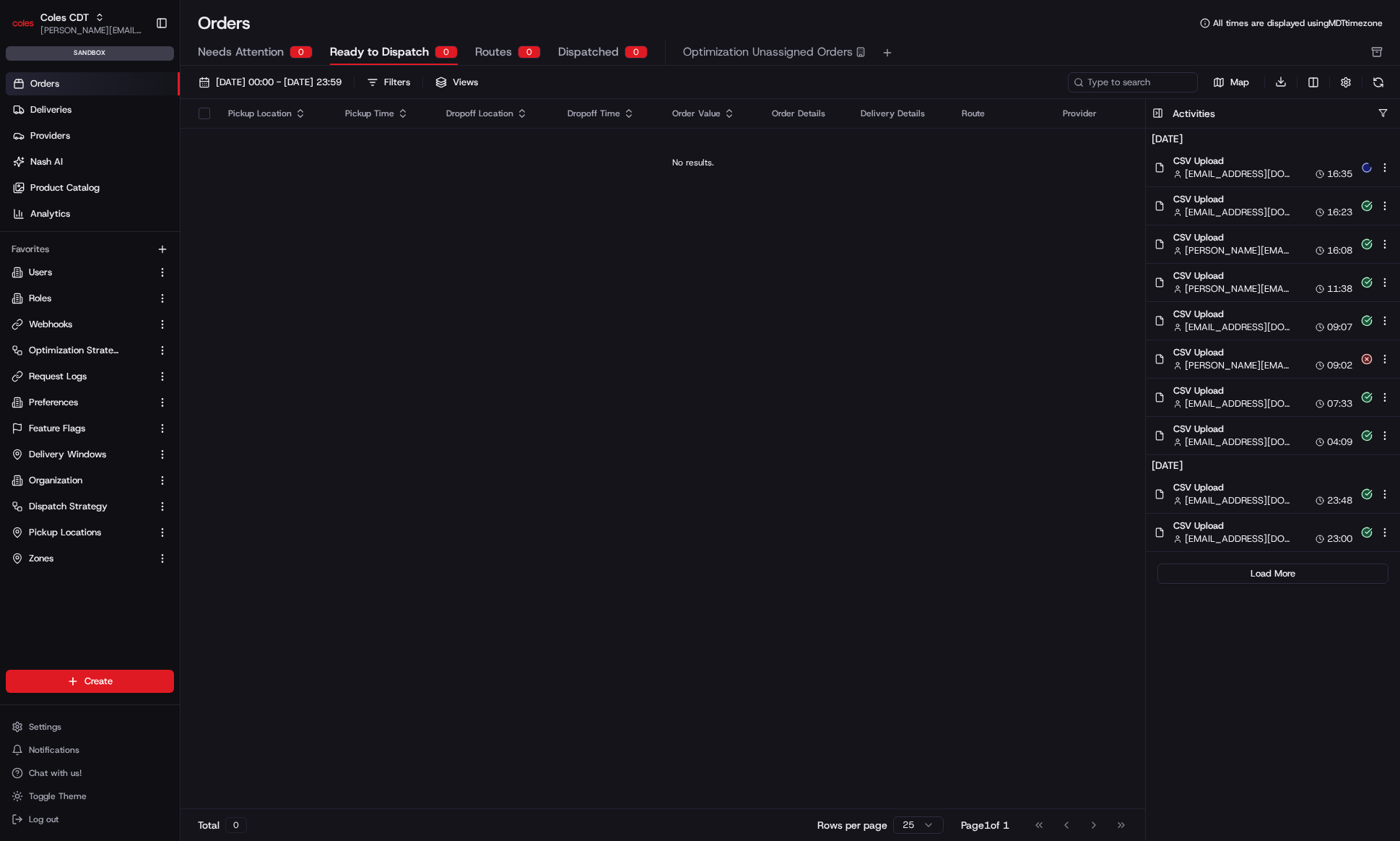
drag, startPoint x: 544, startPoint y: 410, endPoint x: 510, endPoint y: 350, distance: 69.0
click at [544, 410] on div "Pickup Location Pickup Time Dropoff Location Dropoff Time Order Value Order Det…" at bounding box center [692, 454] width 1025 height 711
